Goal: Book appointment/travel/reservation

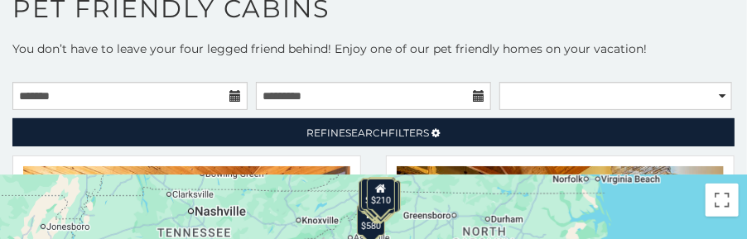
scroll to position [60, 0]
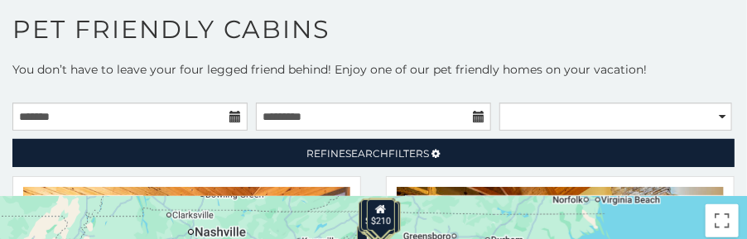
click at [229, 117] on icon at bounding box center [235, 117] width 12 height 12
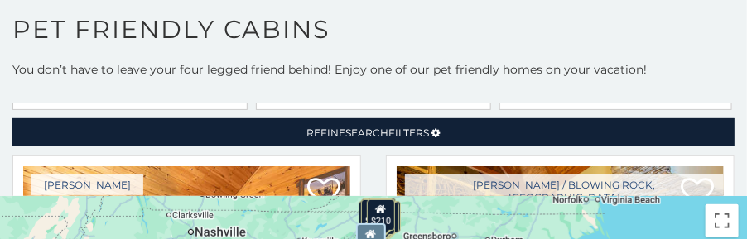
scroll to position [0, 0]
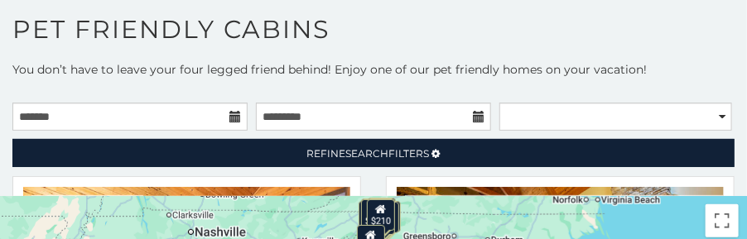
click at [229, 117] on icon at bounding box center [235, 117] width 12 height 12
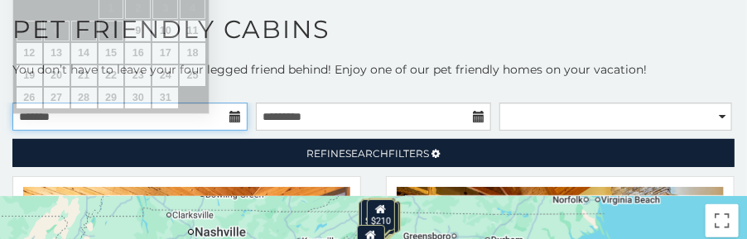
click at [42, 112] on input "text" at bounding box center [129, 117] width 235 height 28
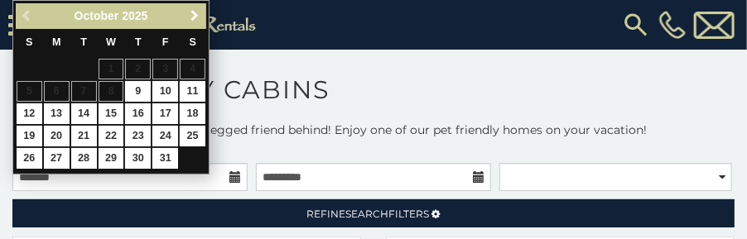
click at [194, 12] on span "Next" at bounding box center [194, 15] width 13 height 13
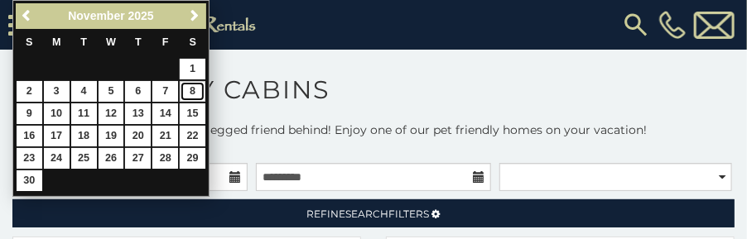
click at [191, 92] on link "8" at bounding box center [193, 91] width 26 height 21
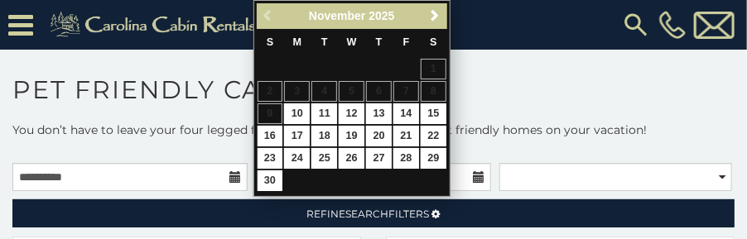
click at [503, 17] on div "[PHONE_NUMBER]" at bounding box center [506, 25] width 465 height 50
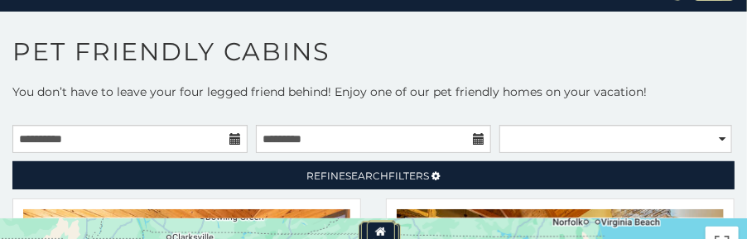
scroll to position [83, 0]
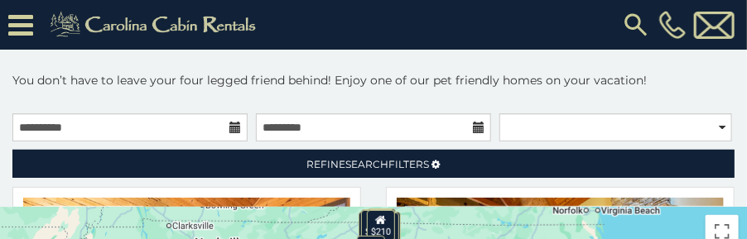
click at [231, 123] on icon at bounding box center [235, 128] width 12 height 12
click at [229, 127] on icon at bounding box center [235, 128] width 12 height 12
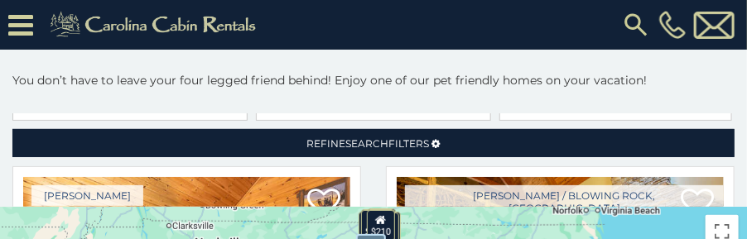
scroll to position [0, 0]
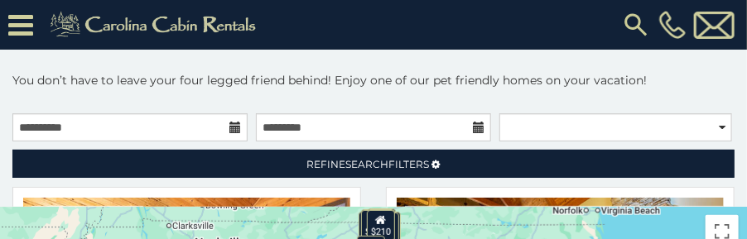
click at [229, 127] on icon at bounding box center [235, 128] width 12 height 12
click at [123, 121] on input "**********" at bounding box center [129, 128] width 235 height 28
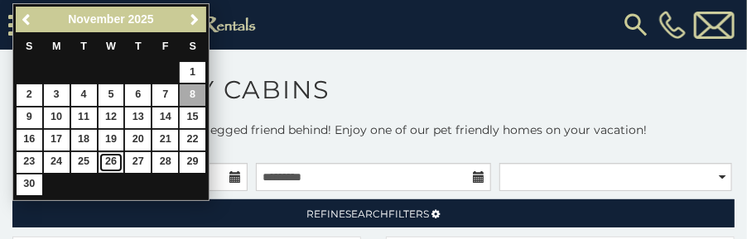
click at [114, 156] on link "26" at bounding box center [112, 162] width 26 height 21
type input "**********"
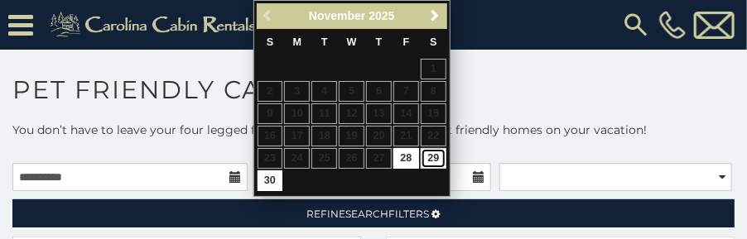
click at [439, 153] on link "29" at bounding box center [434, 158] width 26 height 21
type input "**********"
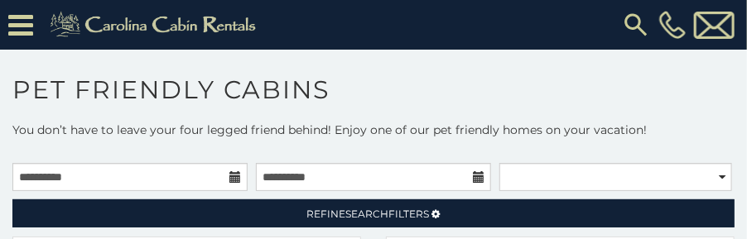
click at [696, 109] on h1 "Pet Friendly Cabins" at bounding box center [373, 98] width 747 height 47
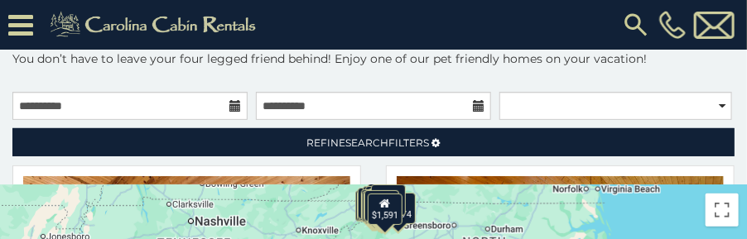
scroll to position [110, 0]
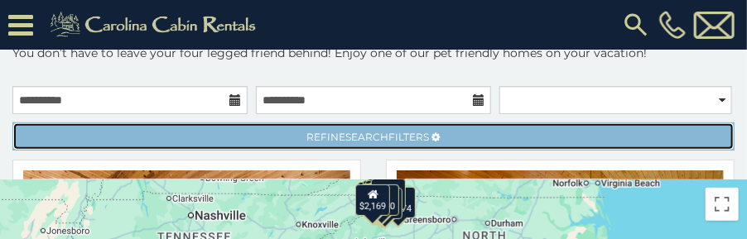
click at [354, 139] on span "Search" at bounding box center [367, 137] width 43 height 12
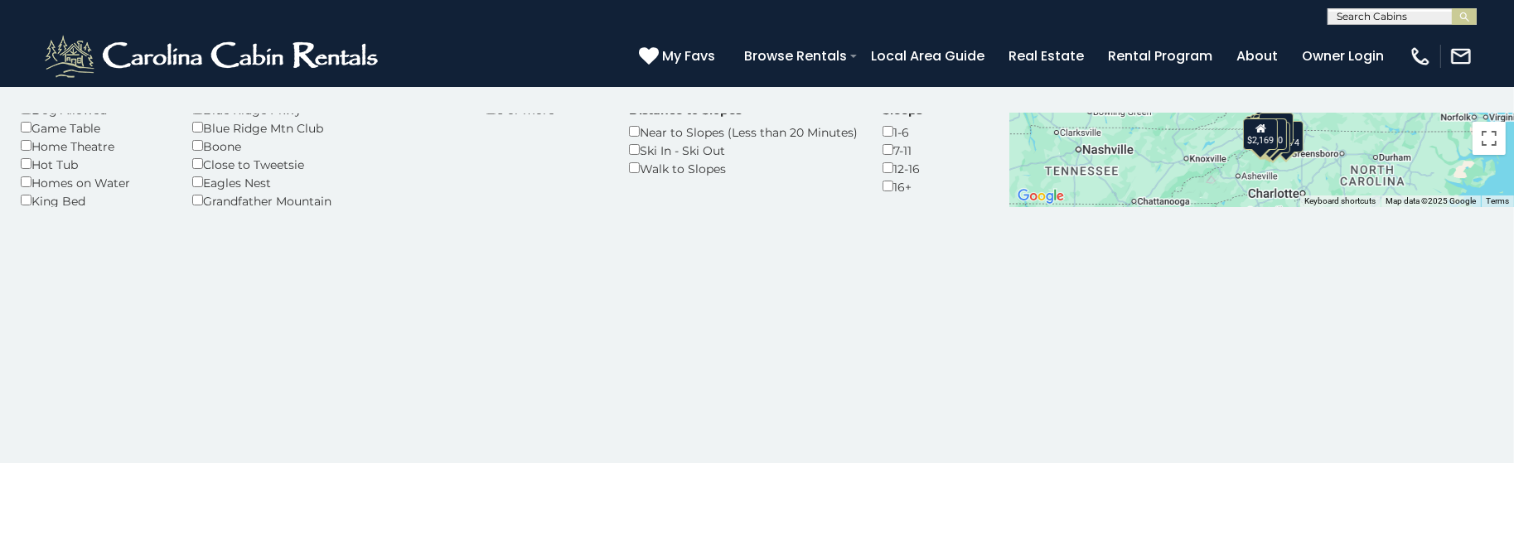
scroll to position [157, 0]
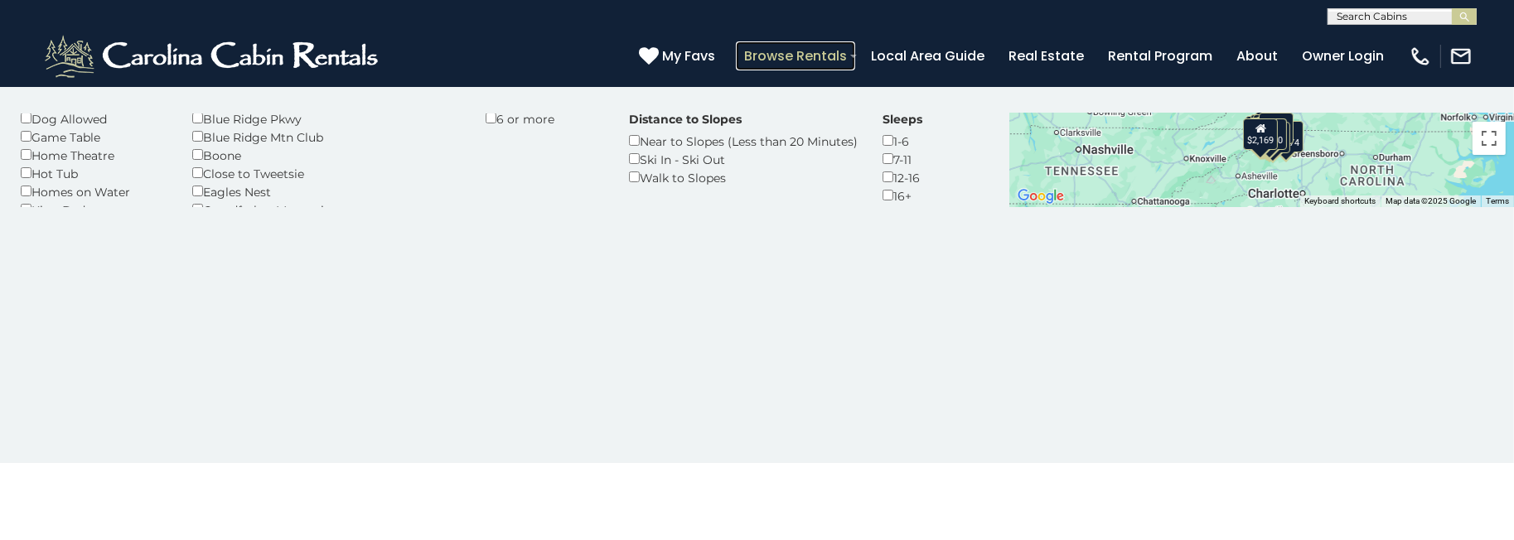
click at [746, 54] on link "Browse Rentals" at bounding box center [795, 55] width 119 height 29
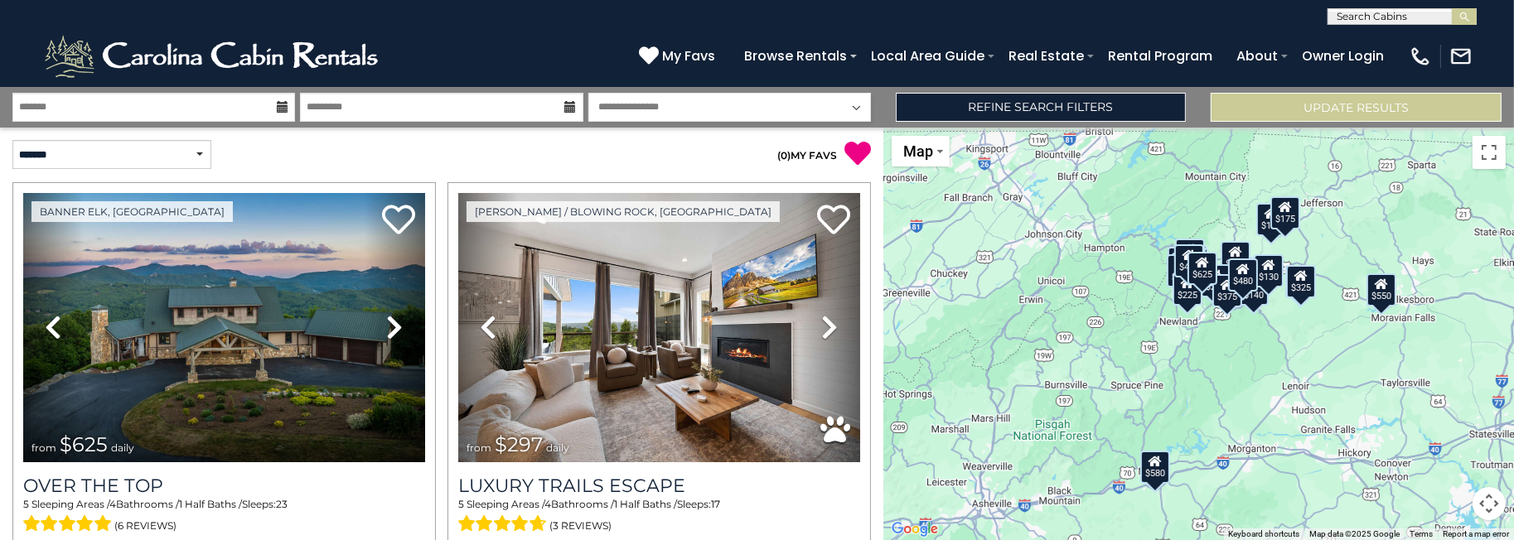
click at [283, 104] on icon at bounding box center [283, 107] width 12 height 12
click at [129, 114] on input "text" at bounding box center [153, 107] width 283 height 29
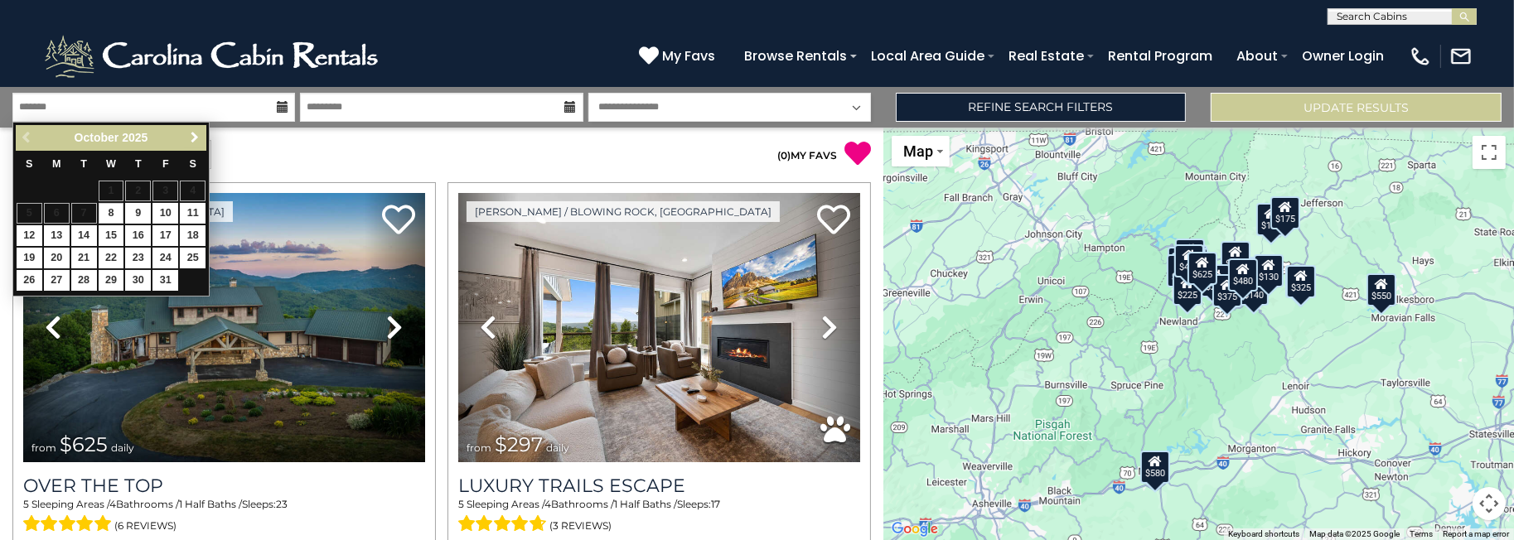
click at [192, 138] on span "Next" at bounding box center [194, 137] width 13 height 13
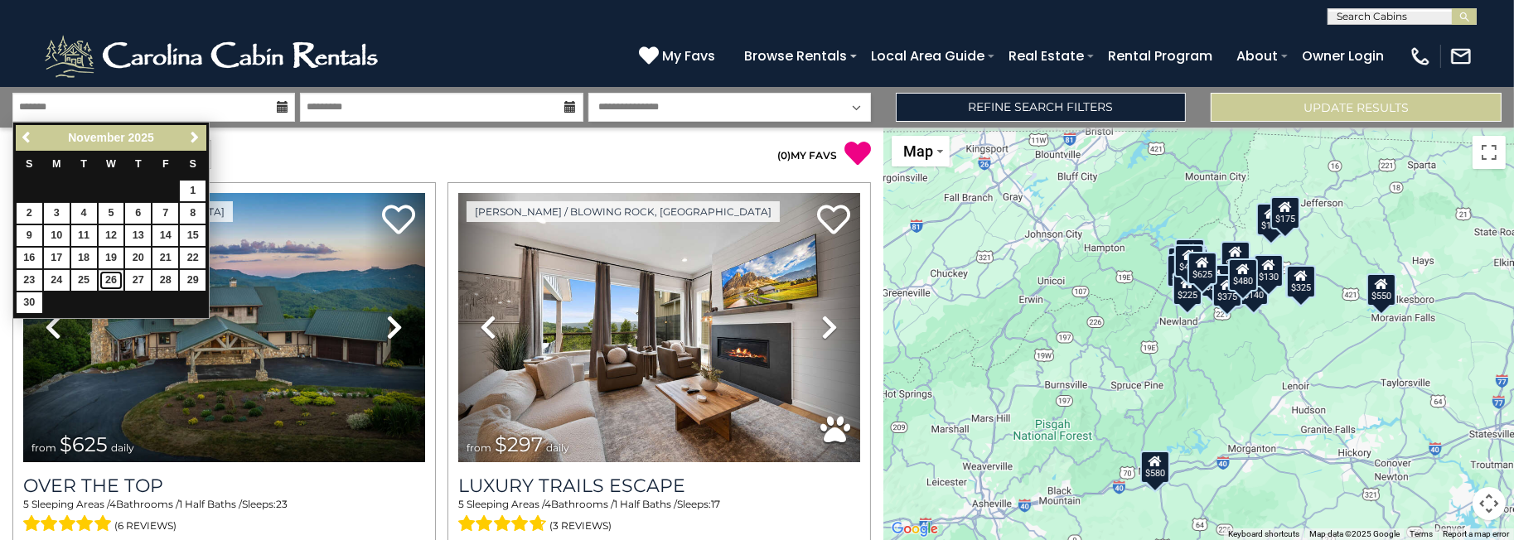
click at [112, 273] on link "26" at bounding box center [112, 280] width 26 height 21
type input "********"
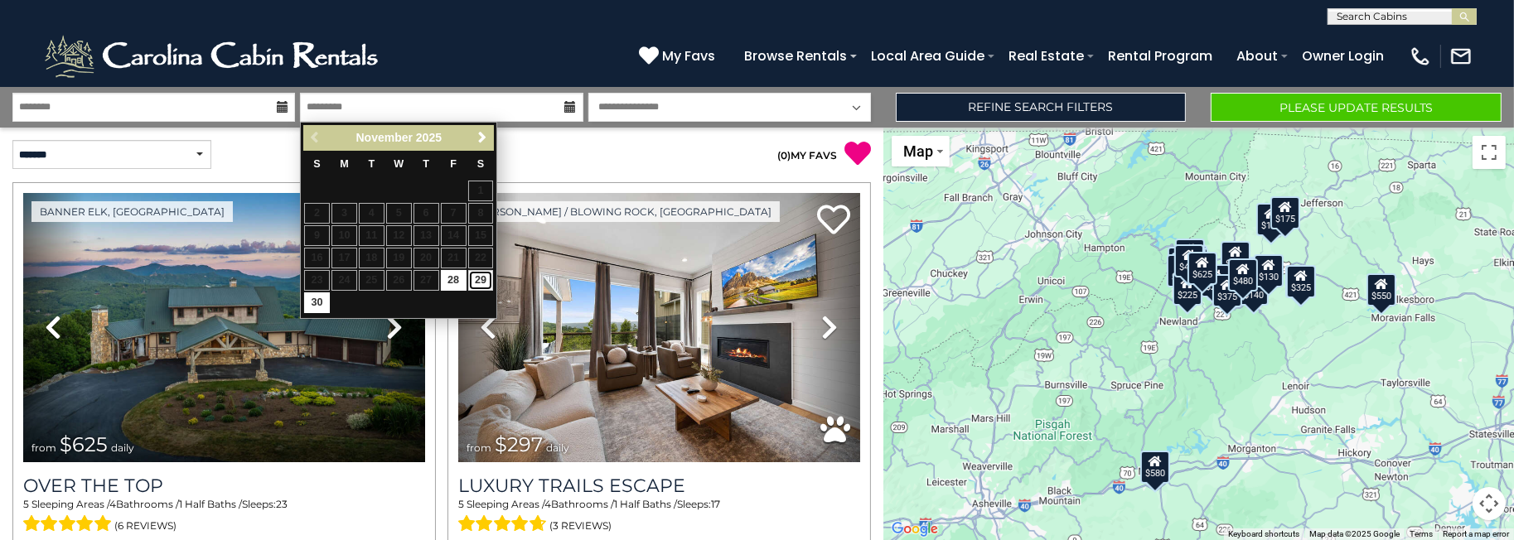
click at [476, 274] on link "29" at bounding box center [481, 280] width 26 height 21
type input "********"
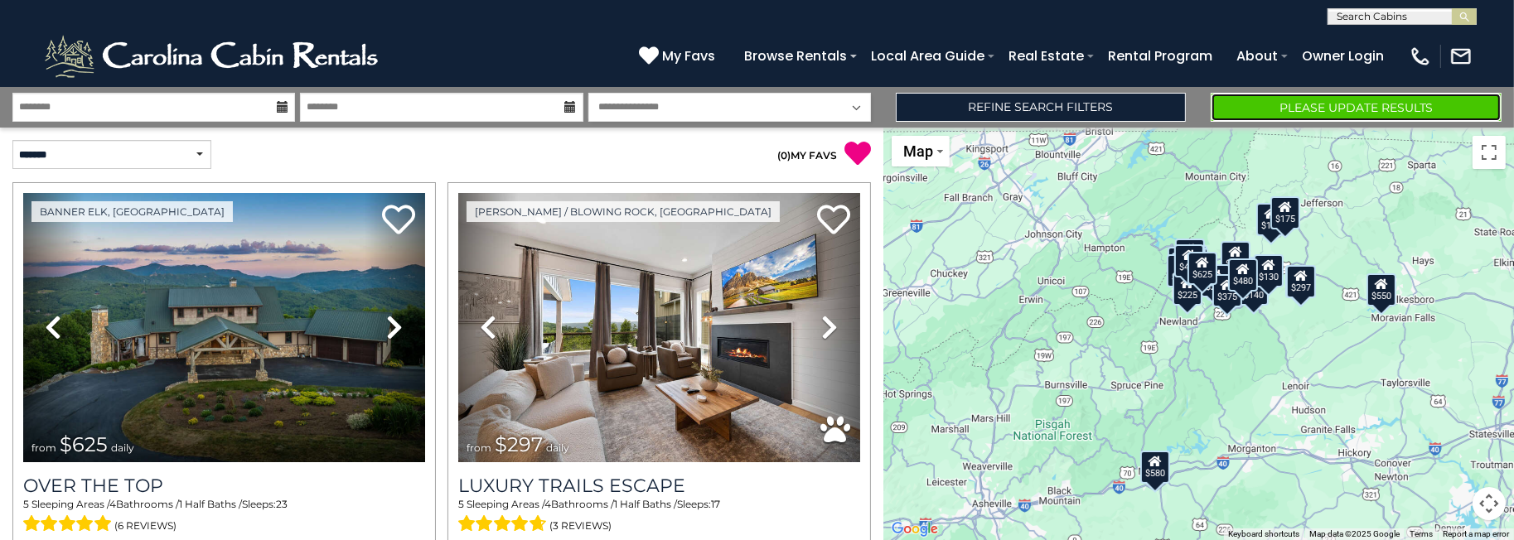
click at [1309, 100] on button "Please Update Results" at bounding box center [1355, 107] width 291 height 29
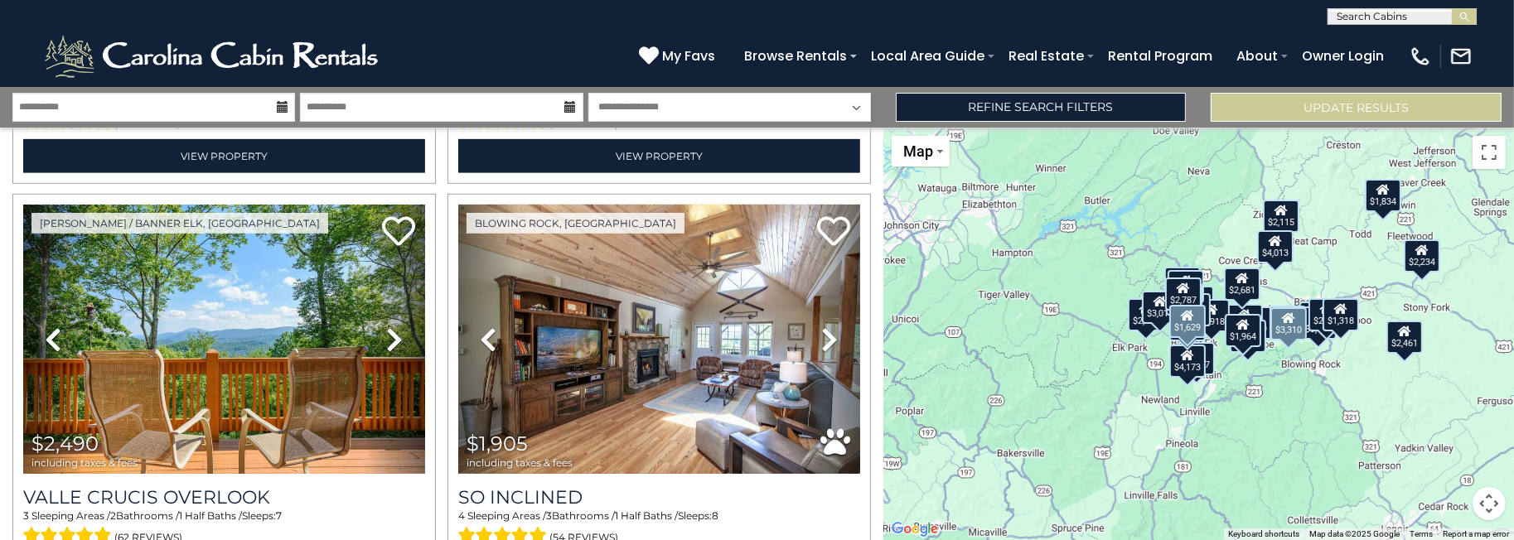
scroll to position [1243, 0]
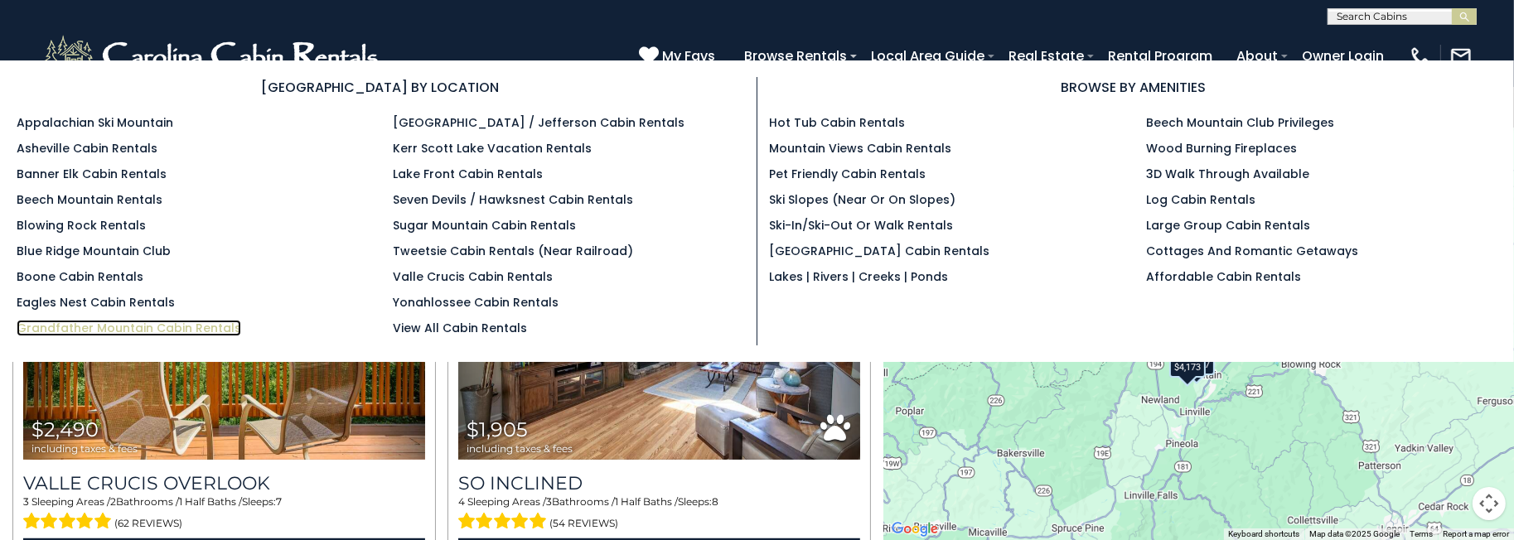
click at [114, 331] on link "Grandfather Mountain Cabin Rentals" at bounding box center [129, 328] width 225 height 17
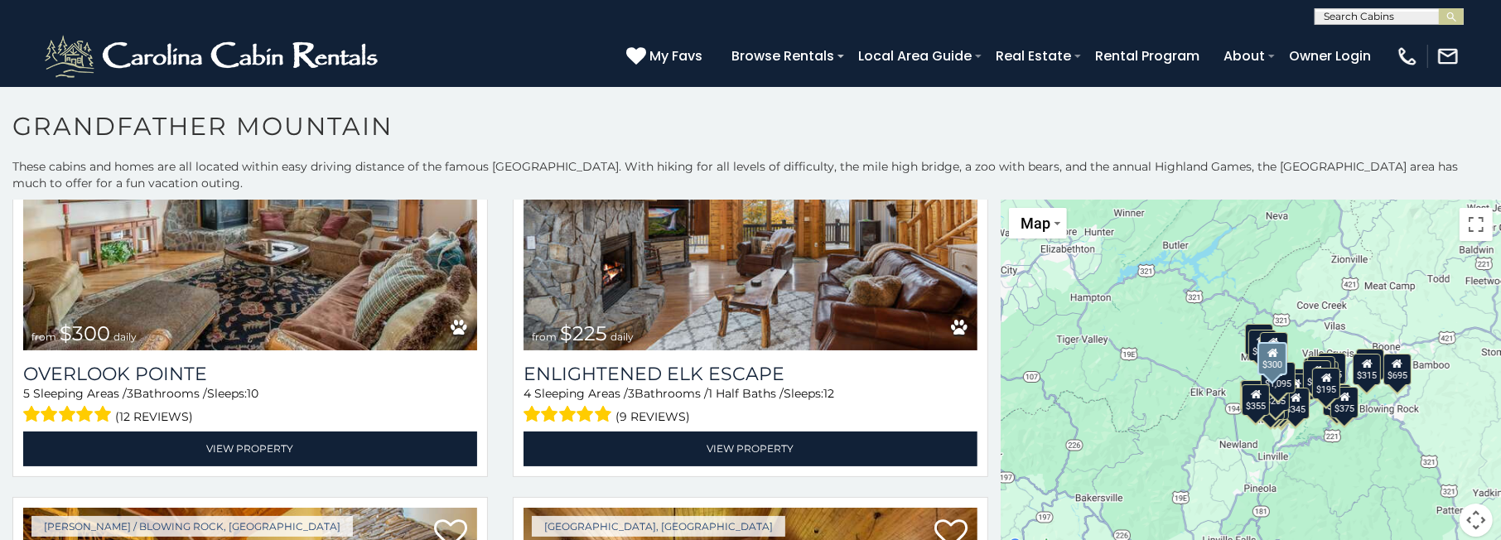
scroll to position [663, 0]
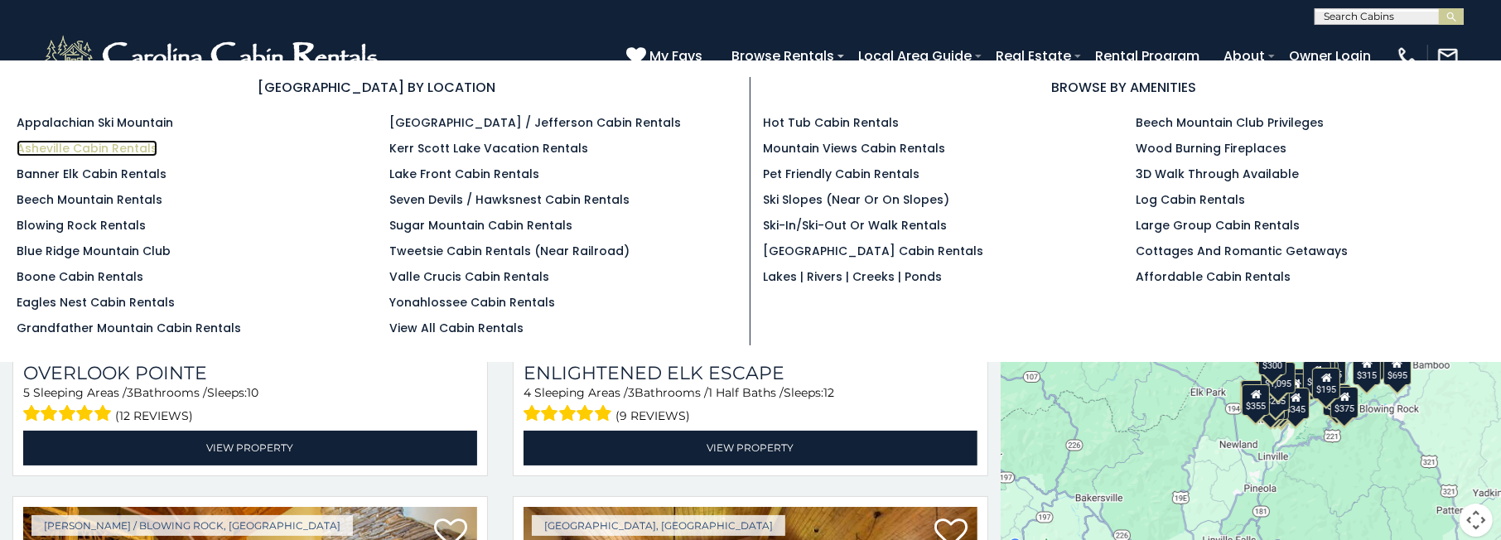
click at [117, 155] on link "Asheville Cabin Rentals" at bounding box center [87, 148] width 141 height 17
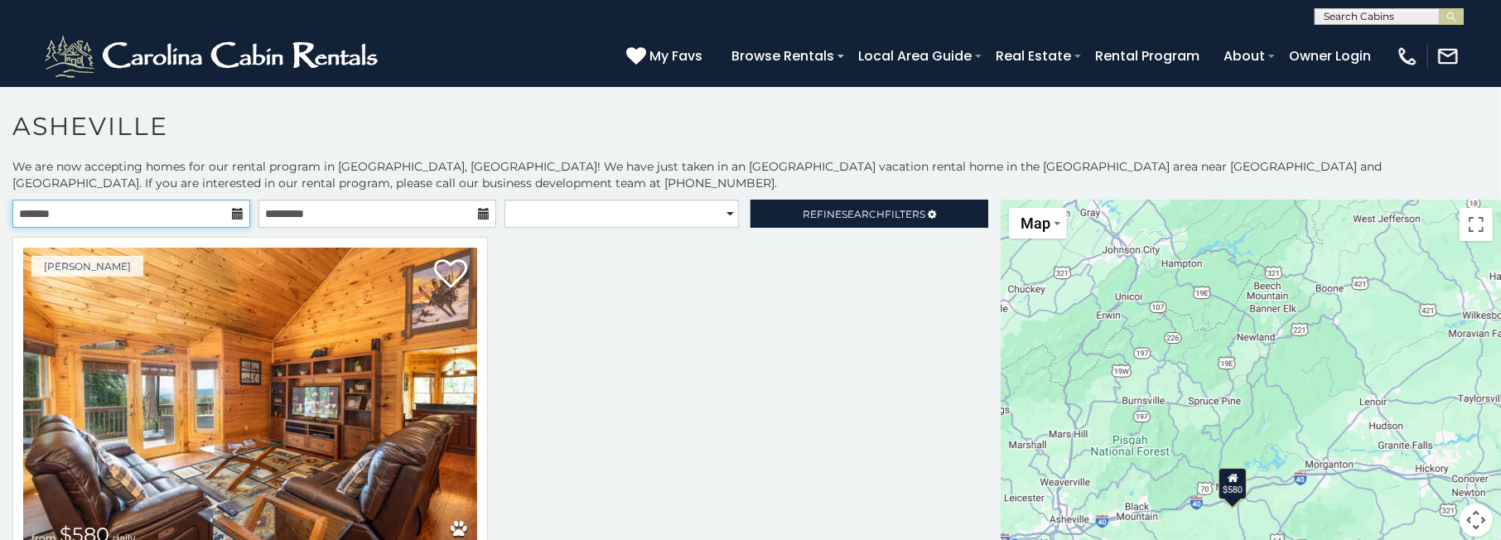
click at [173, 214] on input "text" at bounding box center [131, 214] width 238 height 28
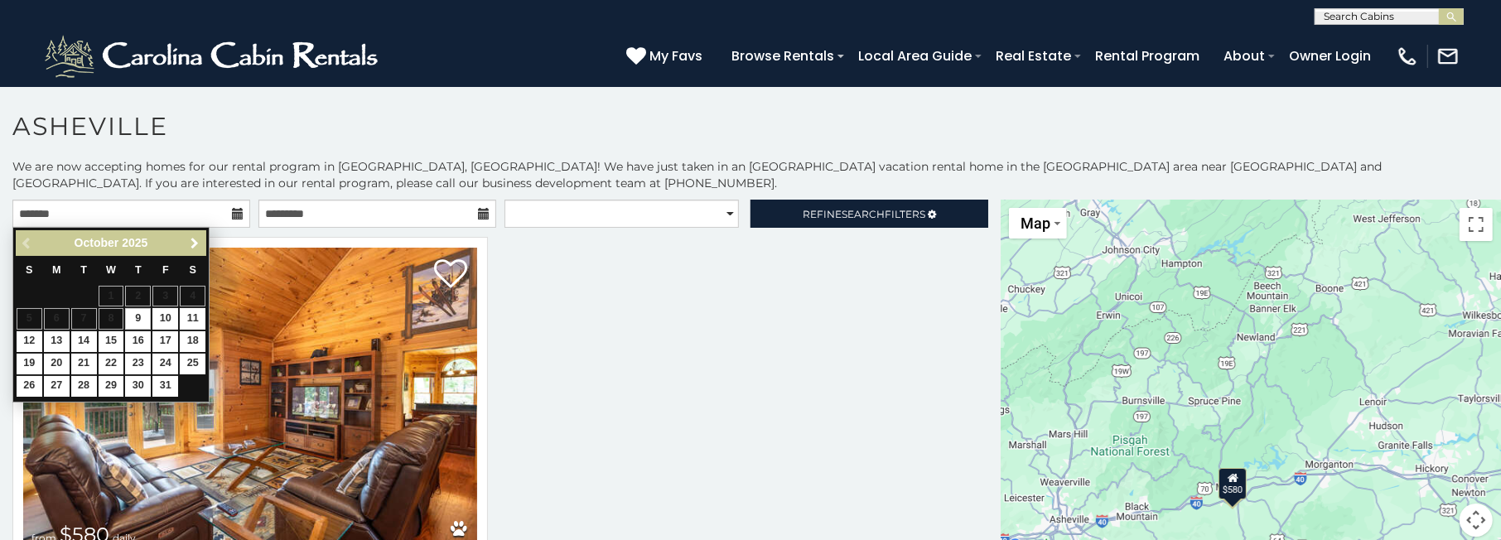
click at [191, 245] on span "Next" at bounding box center [194, 243] width 13 height 13
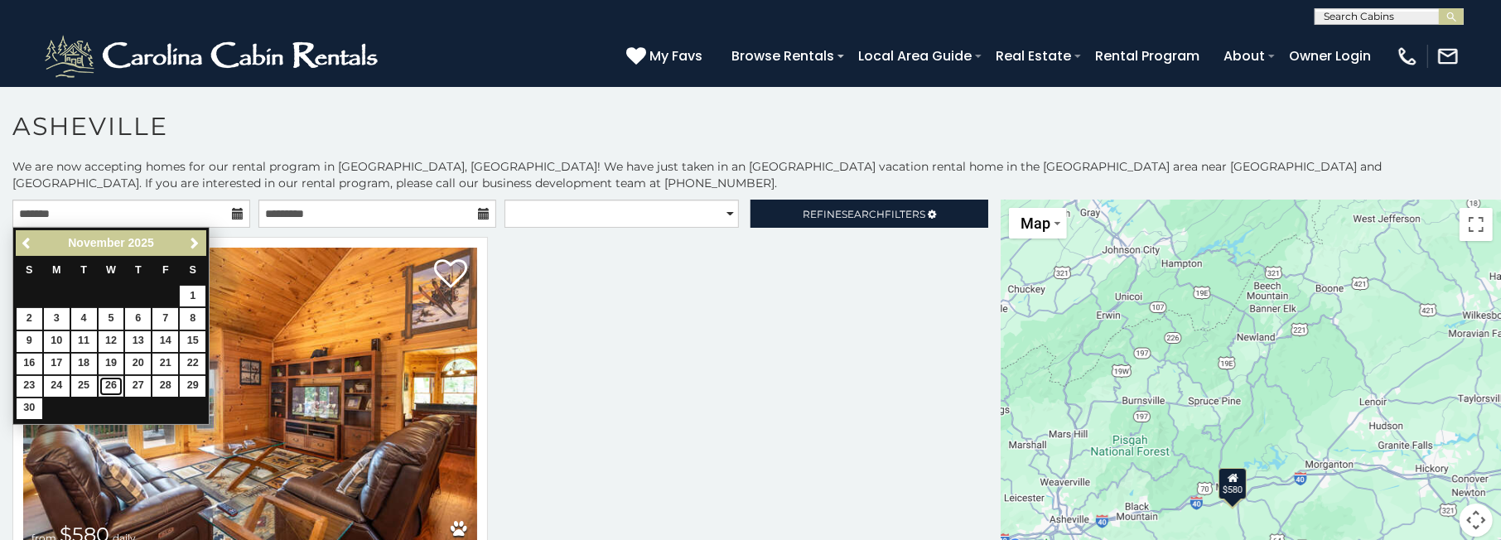
click at [109, 381] on link "26" at bounding box center [112, 386] width 26 height 21
type input "**********"
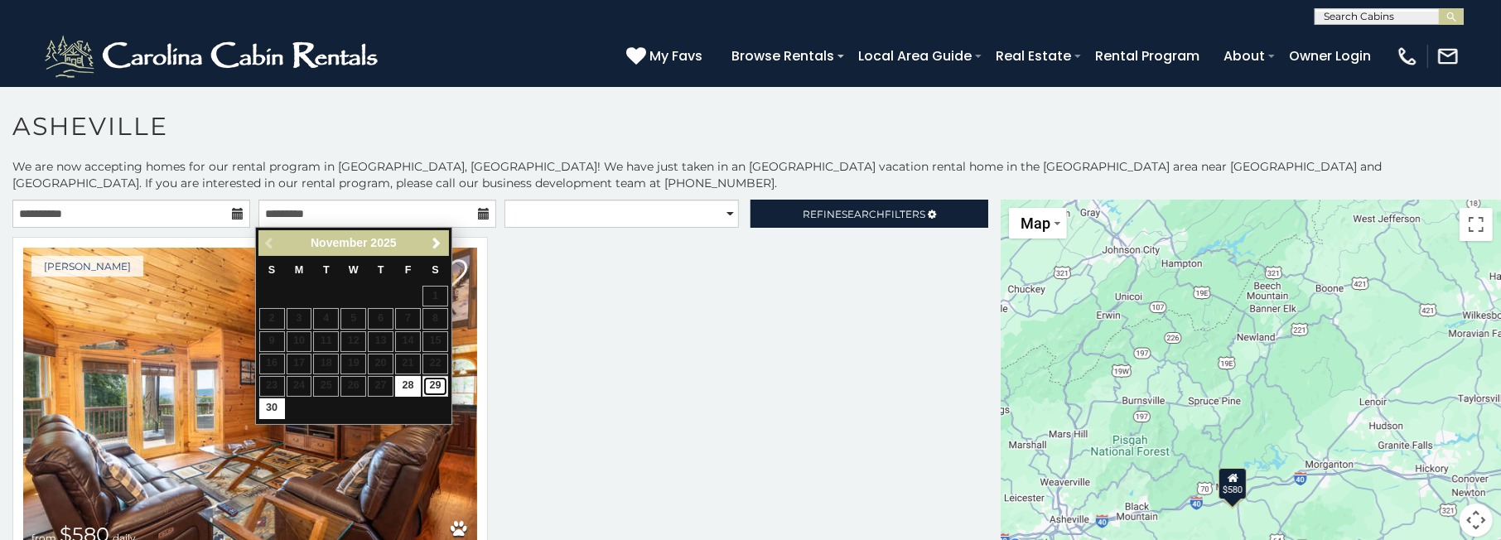
click at [436, 381] on link "29" at bounding box center [436, 386] width 26 height 21
type input "**********"
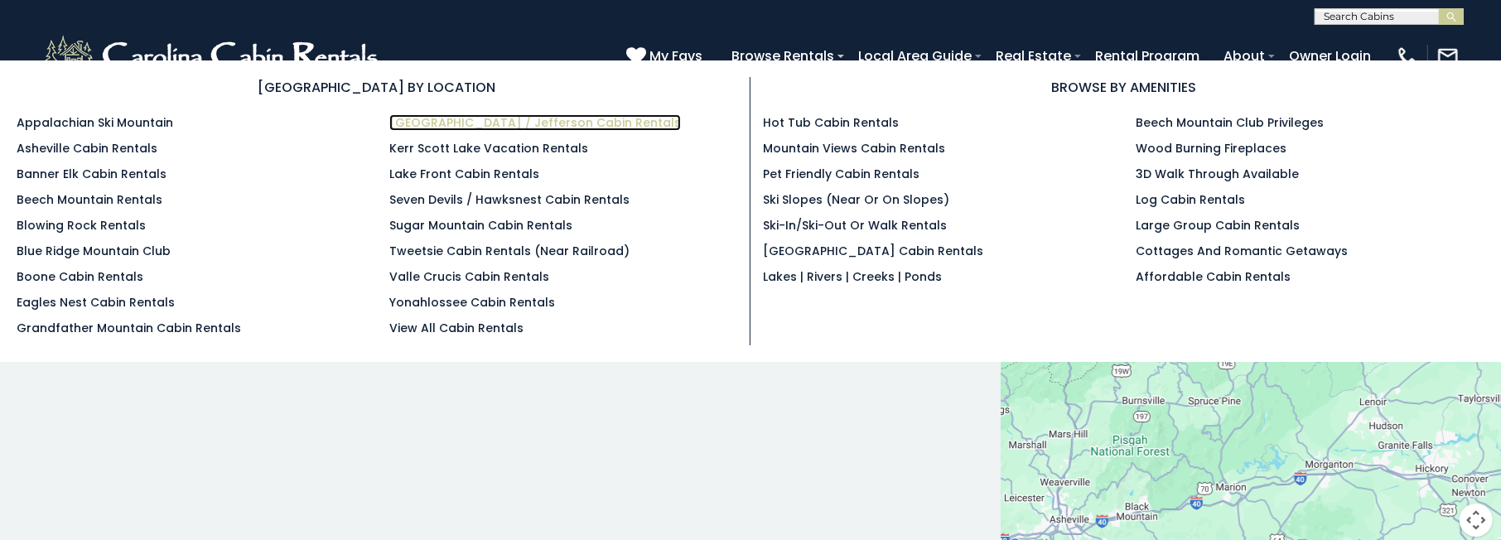
click at [418, 128] on link "[GEOGRAPHIC_DATA] / Jefferson Cabin Rentals" at bounding box center [535, 122] width 292 height 17
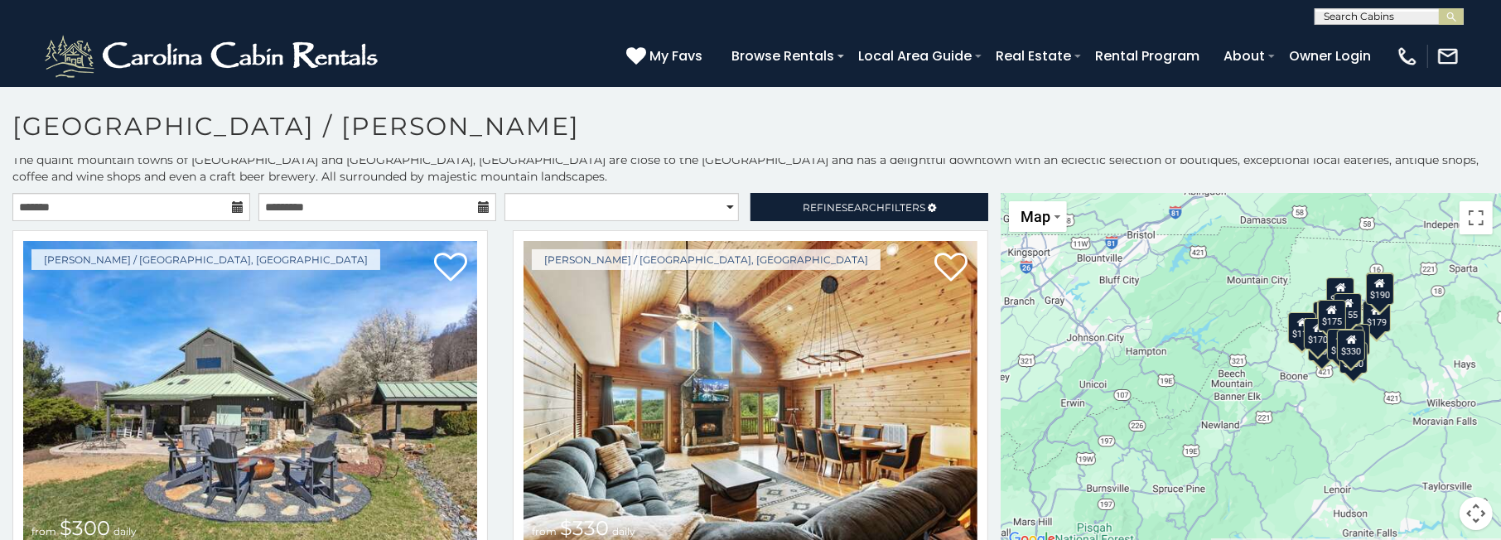
scroll to position [8, 0]
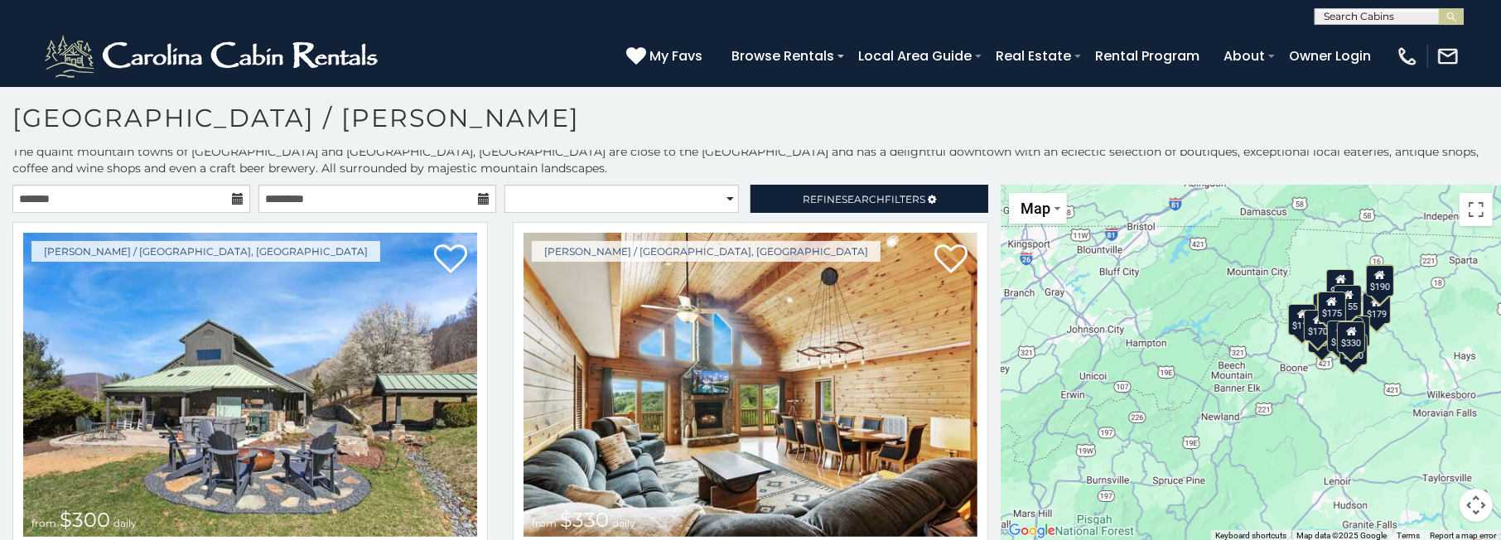
click at [1309, 429] on div "$300 $330 $175 $250 $179 $175 $180 $110 $190 $170 $155 $195 $200 $170 $175 $190…" at bounding box center [1251, 363] width 500 height 357
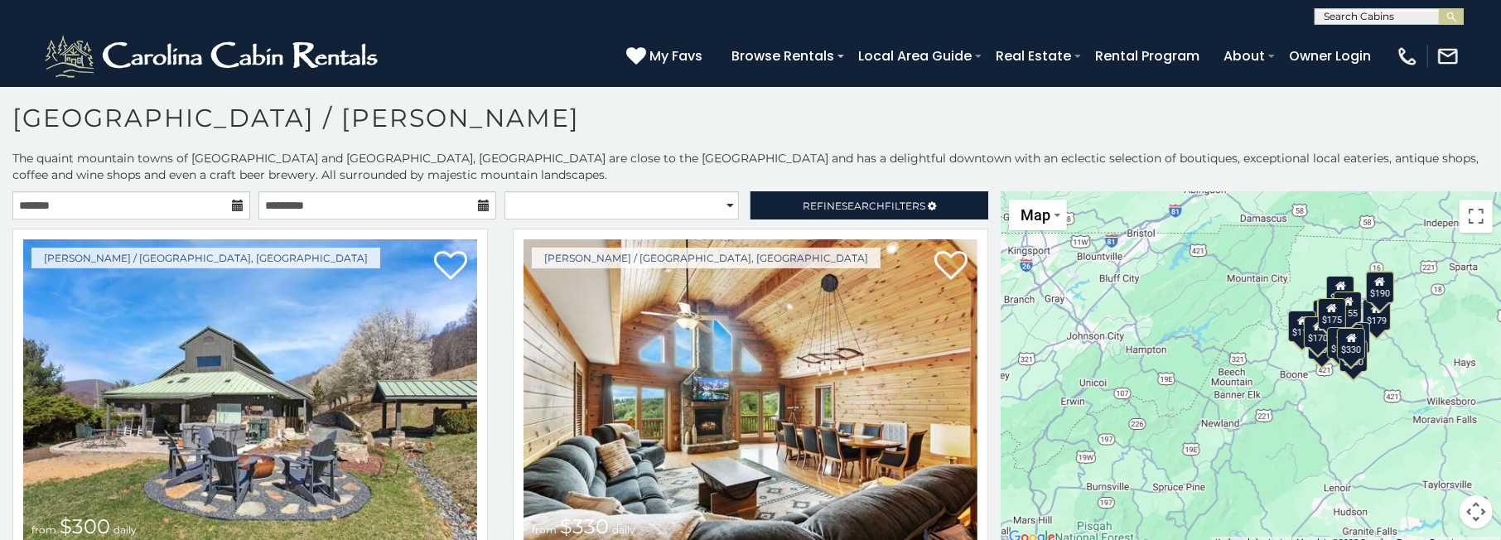
scroll to position [7, 0]
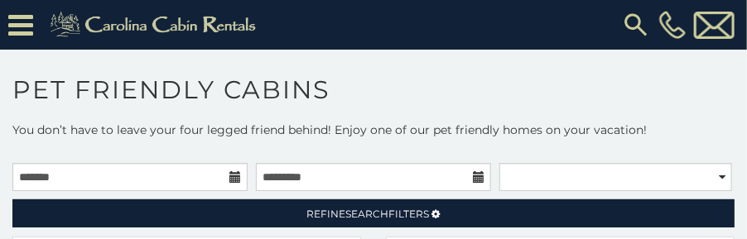
click at [229, 177] on icon at bounding box center [235, 177] width 12 height 12
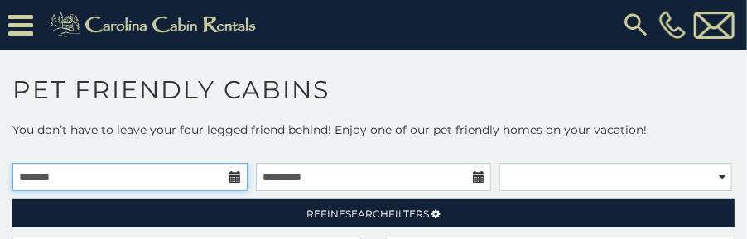
click at [177, 176] on input "text" at bounding box center [129, 177] width 235 height 28
